Goal: Task Accomplishment & Management: Use online tool/utility

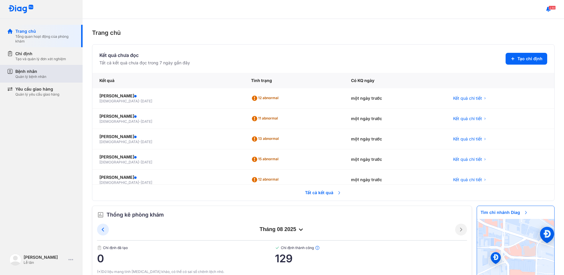
click at [40, 81] on div "Bệnh nhân Quản lý bệnh nhân" at bounding box center [44, 74] width 75 height 18
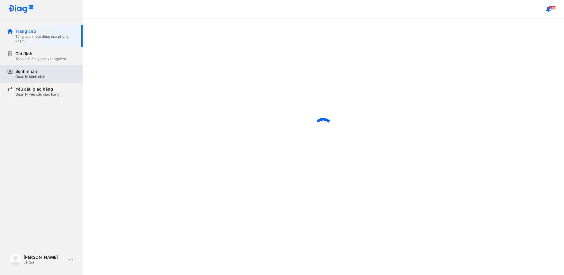
click at [40, 74] on div "Quản lý bệnh nhân" at bounding box center [30, 76] width 31 height 5
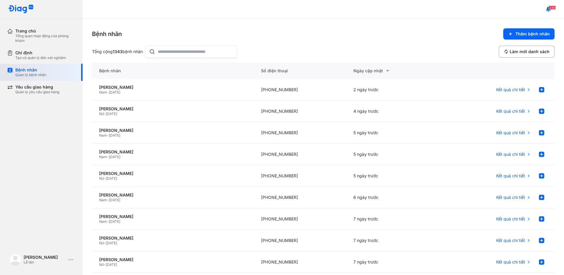
click at [47, 71] on div "Bệnh nhân Quản lý bệnh nhân" at bounding box center [45, 72] width 60 height 10
click at [50, 53] on div "Chỉ định" at bounding box center [40, 52] width 51 height 5
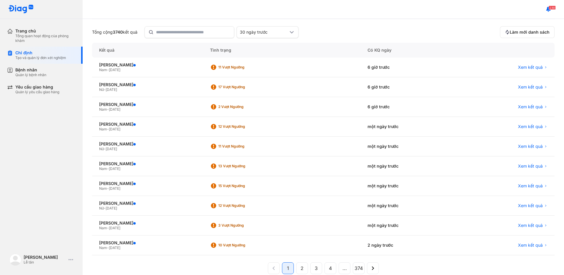
scroll to position [52, 0]
